Goal: Find specific page/section: Find specific page/section

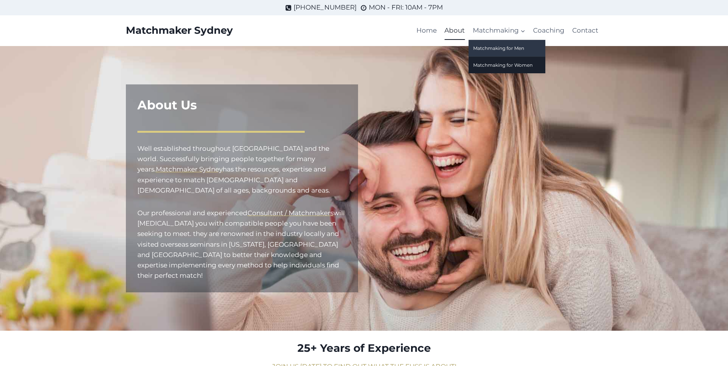
click at [496, 47] on link "Matchmaking for Men" at bounding box center [506, 48] width 77 height 16
click at [496, 45] on link "Matchmaking for Men" at bounding box center [506, 48] width 77 height 16
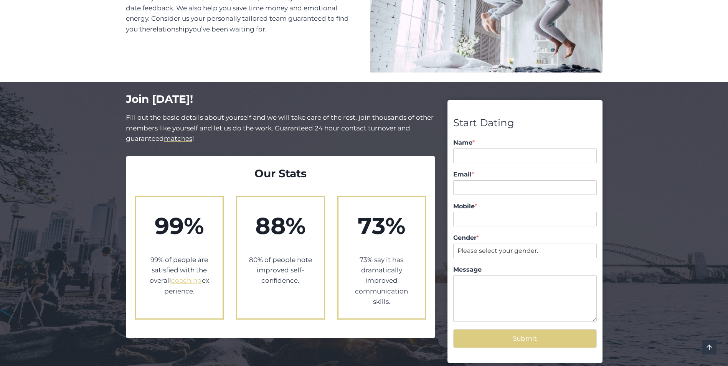
scroll to position [652, 0]
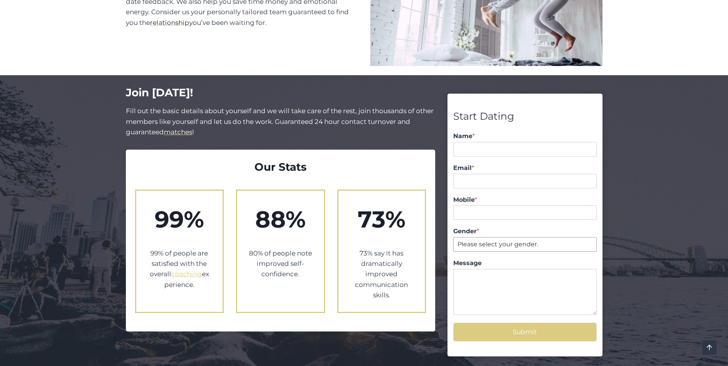
click at [502, 237] on select "Please select your gender. Male Female" at bounding box center [524, 244] width 143 height 15
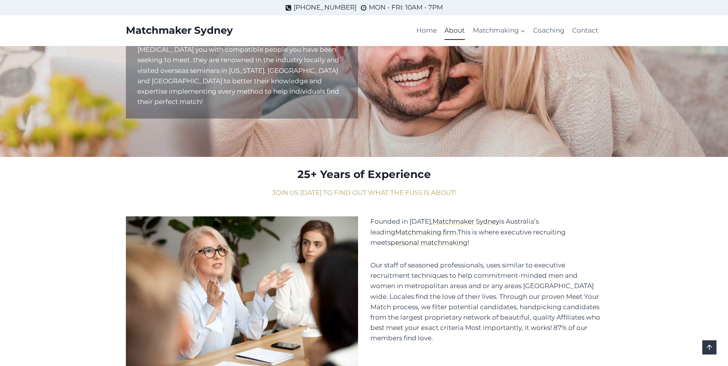
scroll to position [153, 0]
